Goal: Navigation & Orientation: Find specific page/section

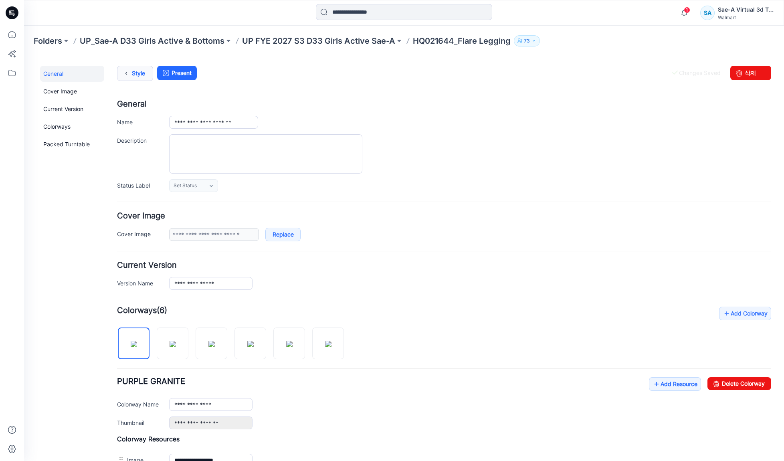
click at [134, 78] on link "Style" at bounding box center [135, 73] width 36 height 15
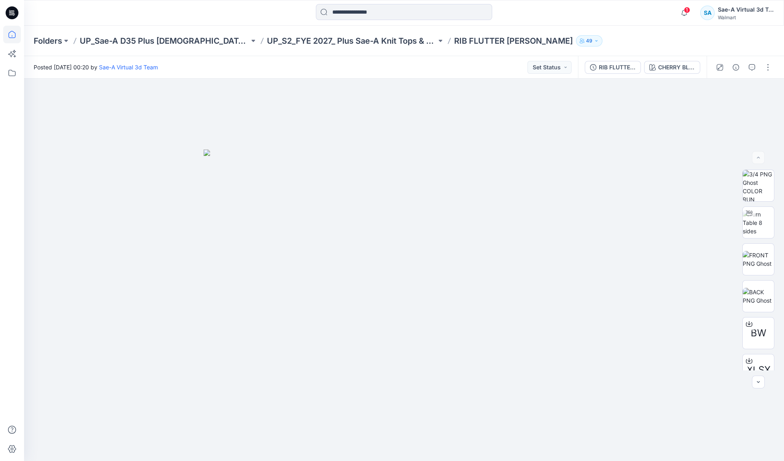
click at [13, 33] on icon at bounding box center [12, 35] width 18 height 18
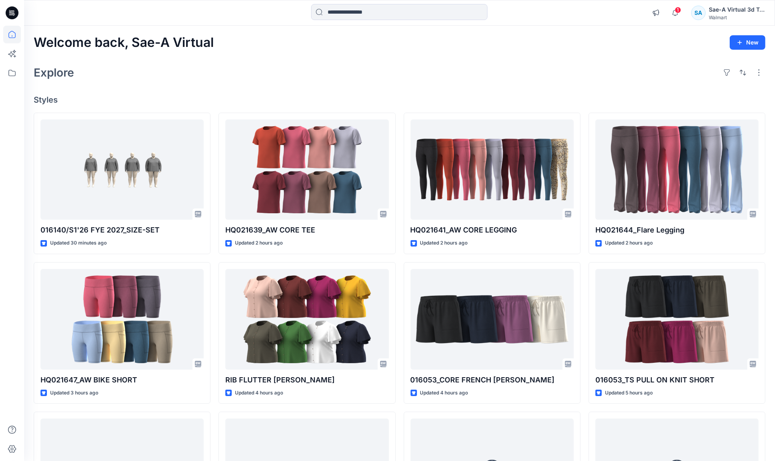
click at [213, 257] on div "016140/S1'26 FYE 2027_SIZE-SET Updated 30 minutes ago HQ021647_AW BIKE SHORT Up…" at bounding box center [400, 333] width 732 height 441
click at [246, 76] on div "Explore" at bounding box center [400, 72] width 732 height 19
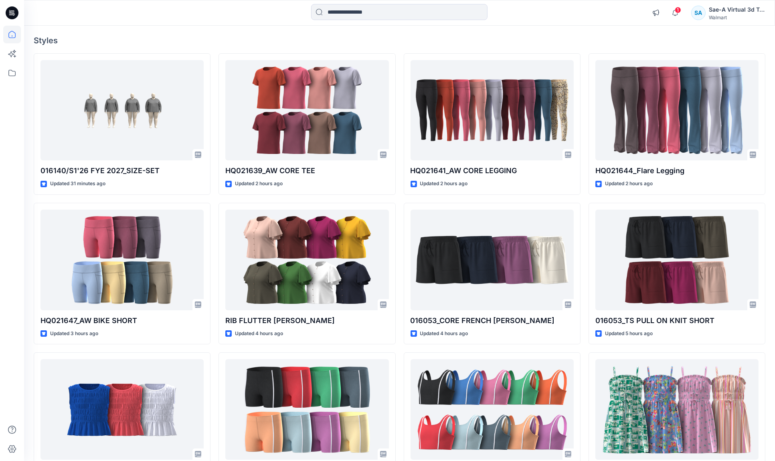
scroll to position [60, 0]
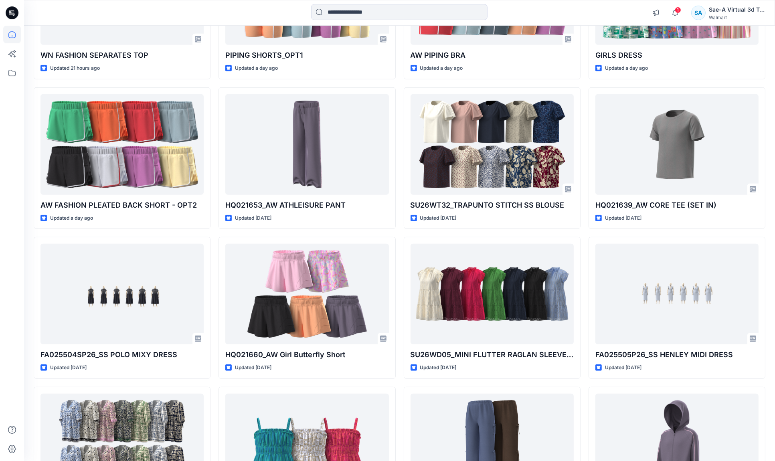
scroll to position [481, 0]
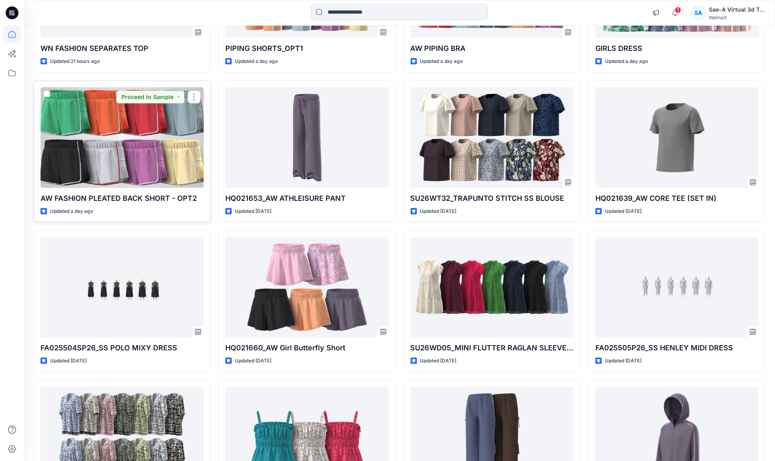
click at [128, 146] on div at bounding box center [122, 137] width 163 height 101
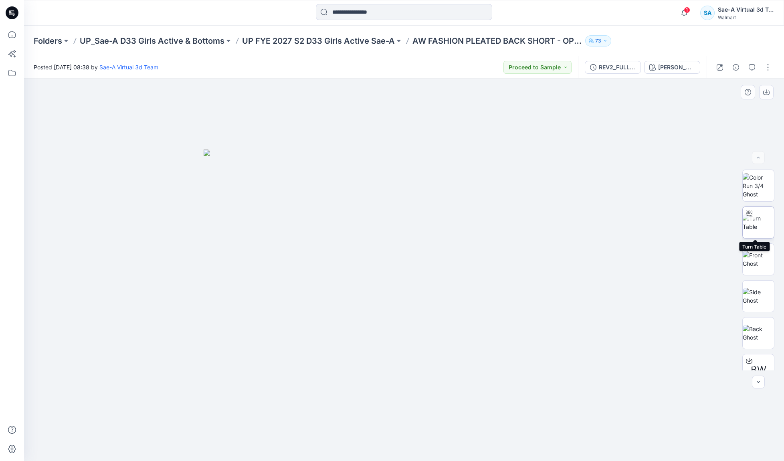
click at [764, 227] on img at bounding box center [758, 222] width 31 height 17
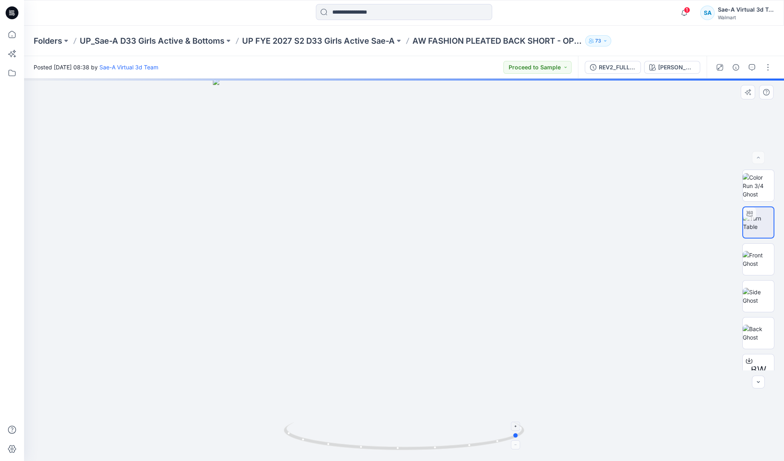
drag, startPoint x: 489, startPoint y: 444, endPoint x: 307, endPoint y: 430, distance: 182.3
click at [316, 437] on icon at bounding box center [405, 437] width 243 height 30
click at [13, 30] on icon at bounding box center [12, 35] width 18 height 18
